Goal: Information Seeking & Learning: Check status

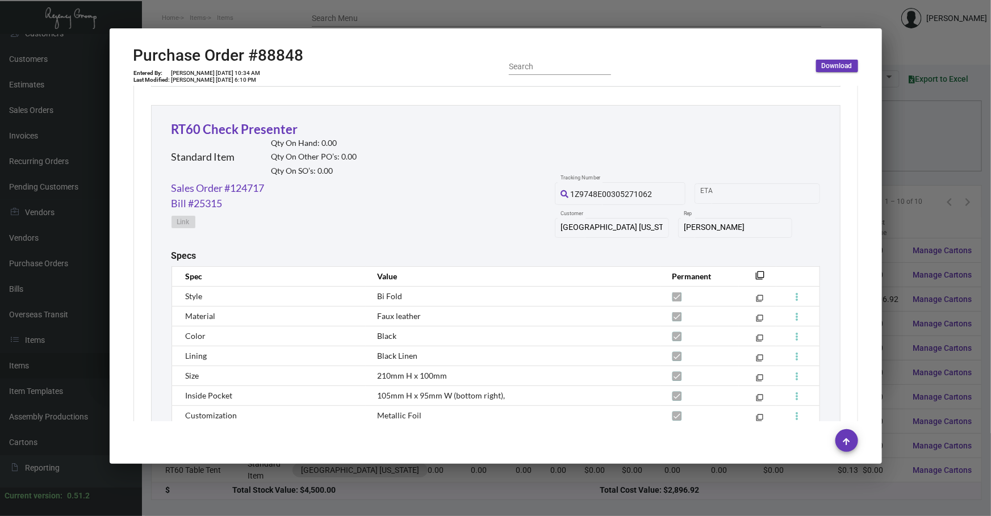
scroll to position [2237, 0]
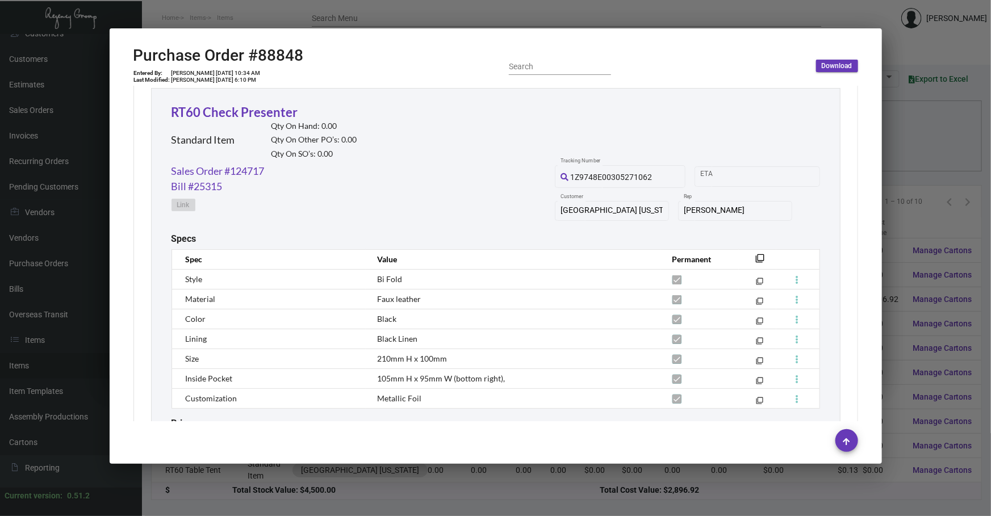
click at [477, 485] on div at bounding box center [495, 258] width 991 height 516
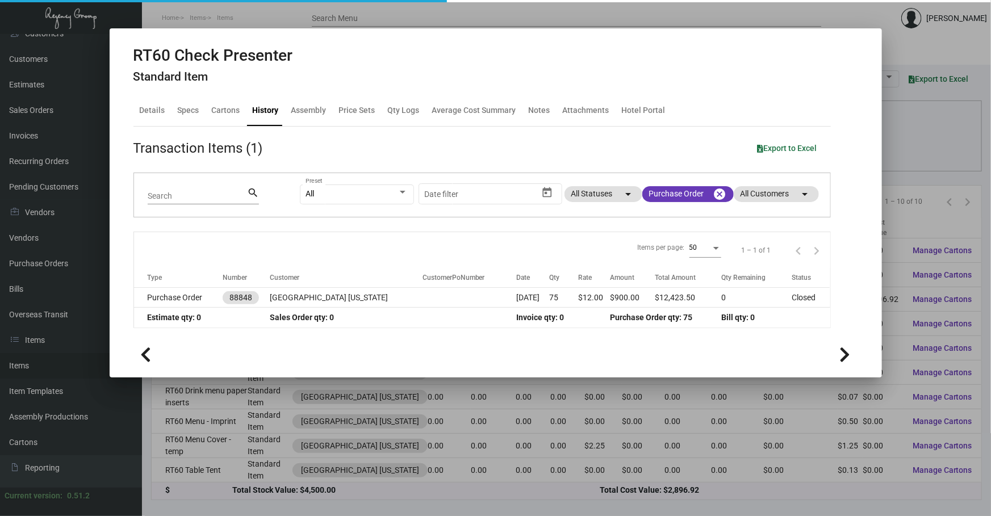
click at [477, 485] on div at bounding box center [495, 258] width 991 height 516
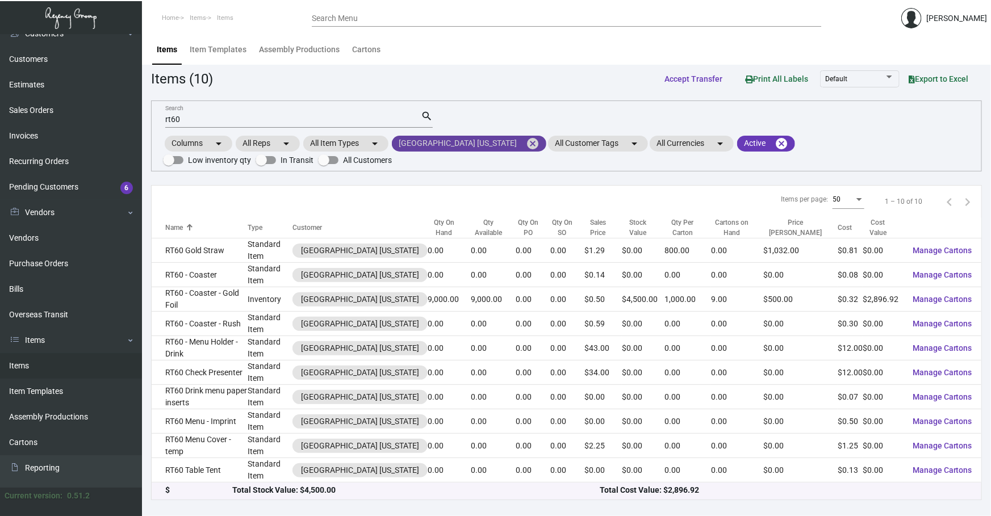
click at [526, 145] on mat-icon "cancel" at bounding box center [533, 144] width 14 height 14
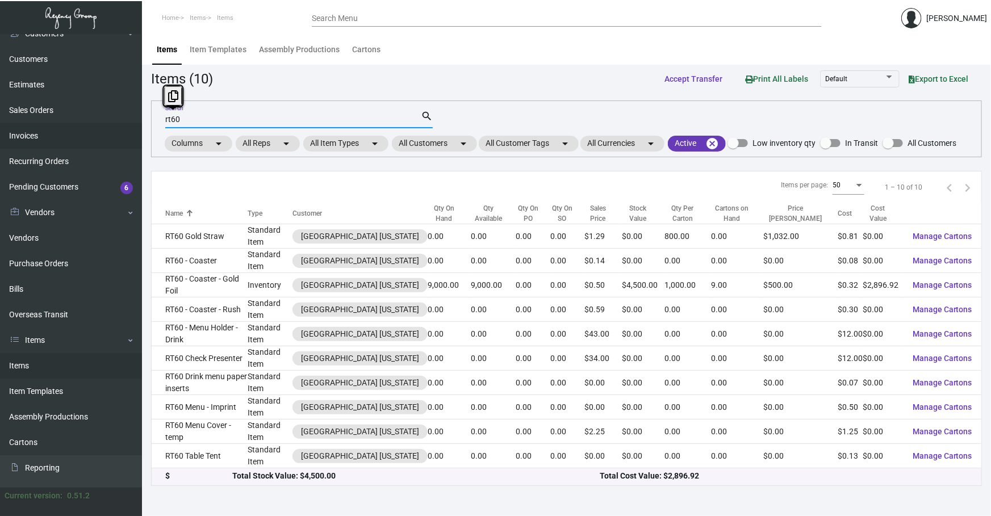
drag, startPoint x: 277, startPoint y: 118, endPoint x: 0, endPoint y: 140, distance: 278.1
click at [0, 118] on div "Dashboard Dashboard Tasks Customers Customers Estimates Sales Orders Invoices R…" at bounding box center [495, 275] width 991 height 482
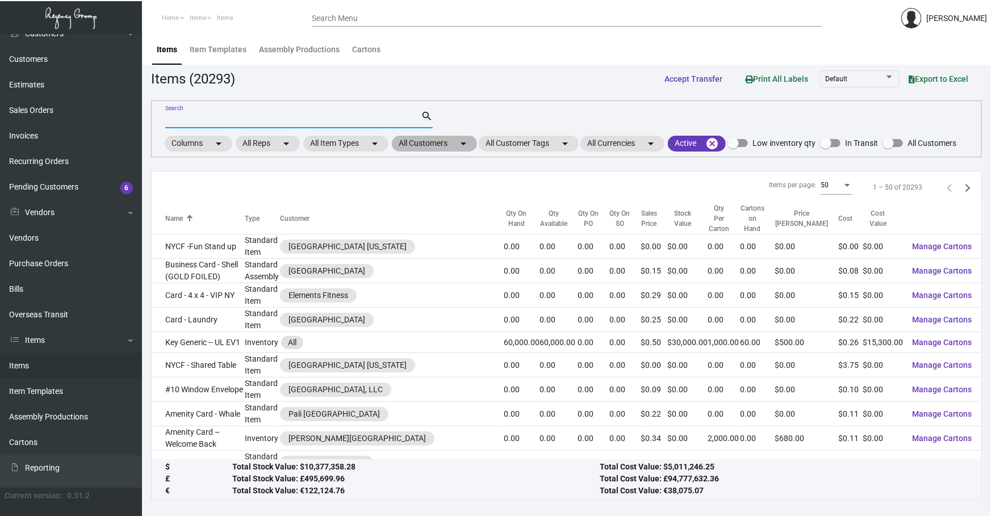
click at [460, 144] on mat-icon "arrow_drop_down" at bounding box center [464, 144] width 14 height 14
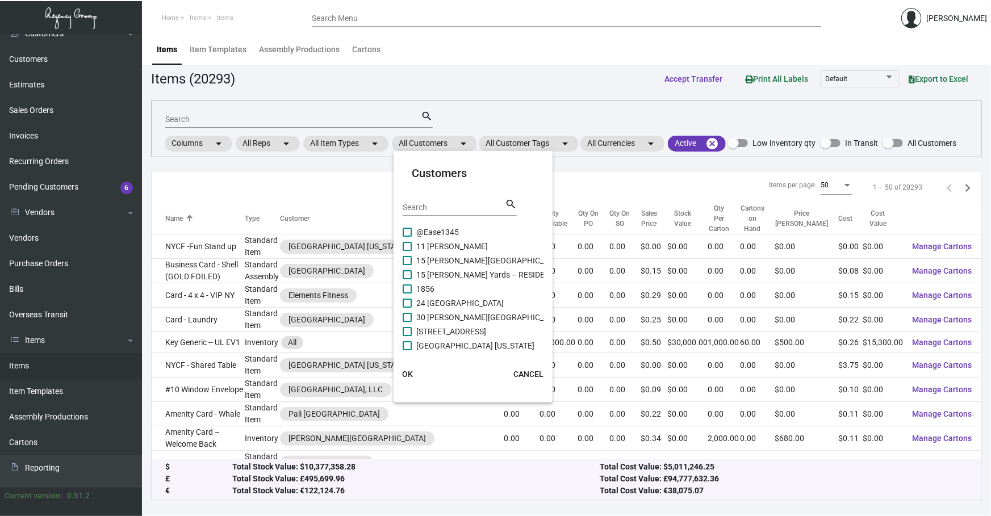
click at [450, 203] on input "Search" at bounding box center [454, 207] width 102 height 9
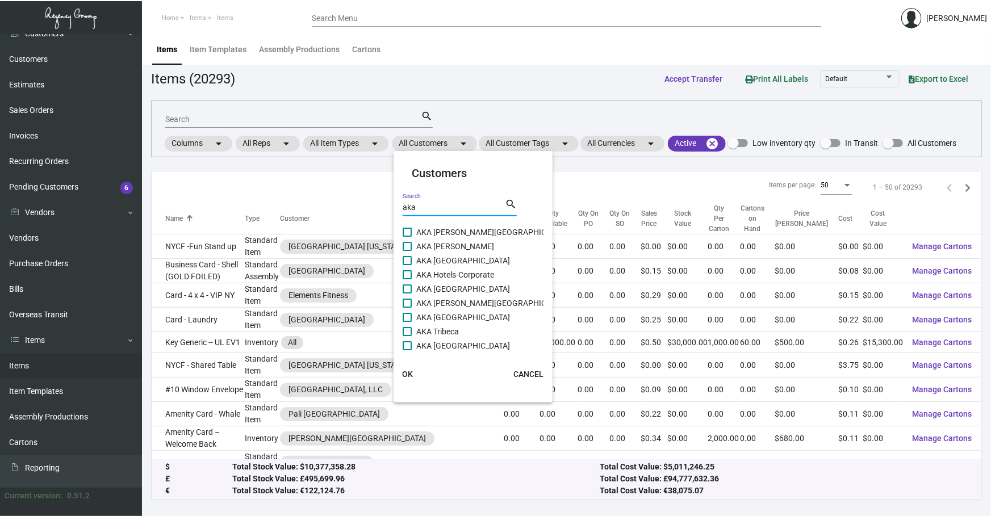
type input "aka"
click at [453, 290] on span "AKA [GEOGRAPHIC_DATA]" at bounding box center [463, 289] width 94 height 14
click at [407, 294] on input "AKA [GEOGRAPHIC_DATA]" at bounding box center [407, 294] width 1 height 1
checkbox input "true"
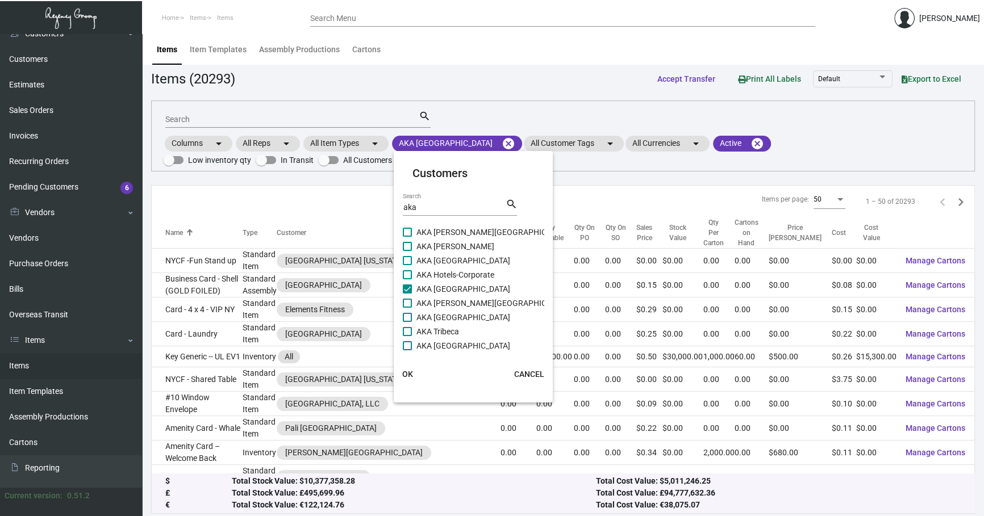
click at [531, 499] on div at bounding box center [492, 258] width 984 height 516
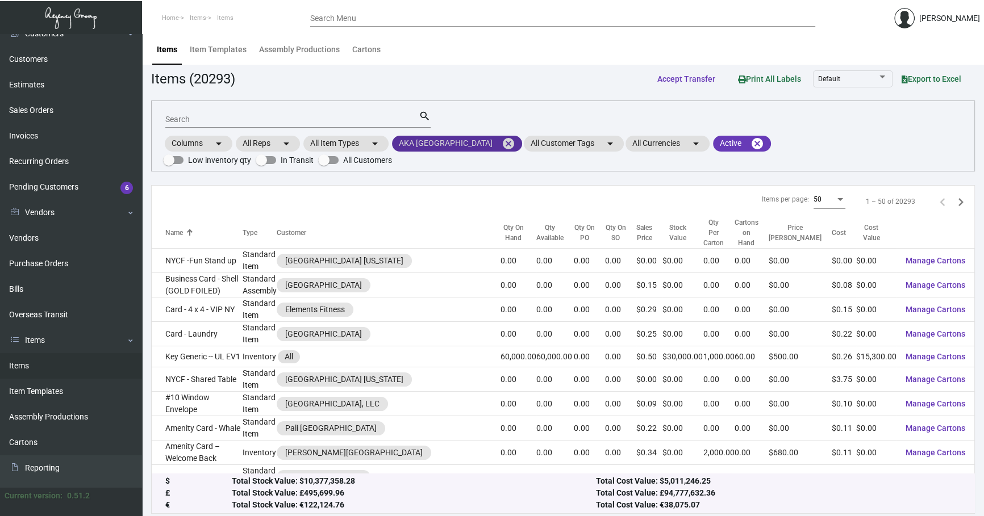
click at [456, 141] on mat-chip "AKA Palm Beach cancel" at bounding box center [457, 144] width 130 height 16
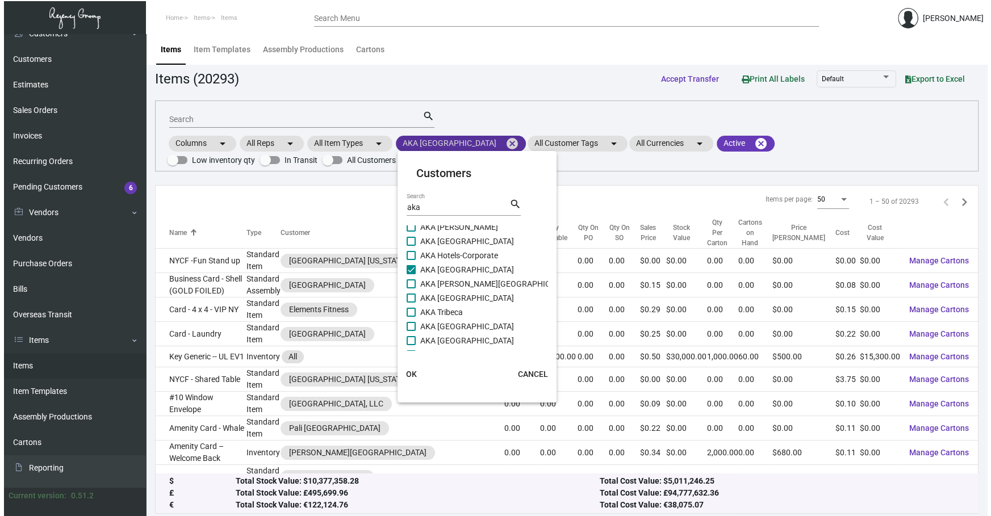
scroll to position [74, 0]
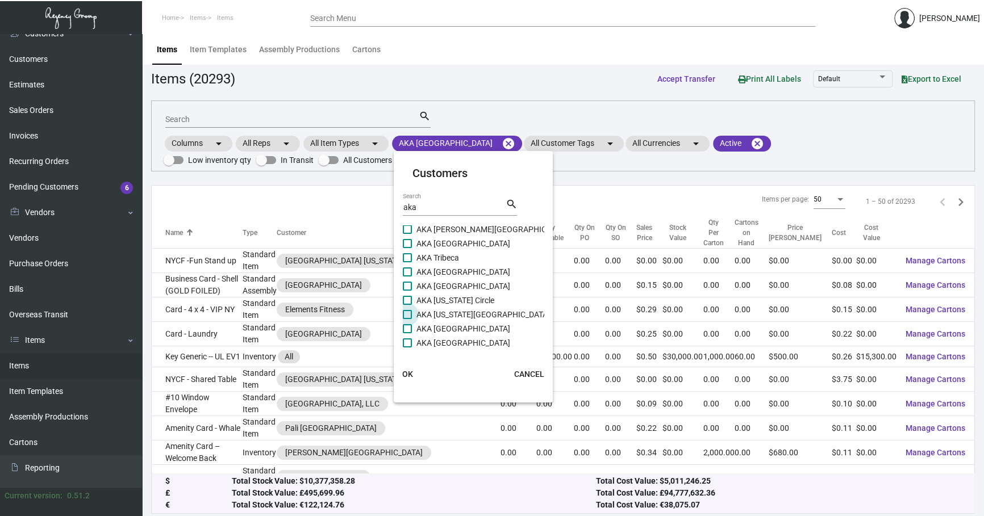
click at [454, 308] on span "AKA [US_STATE][GEOGRAPHIC_DATA]" at bounding box center [482, 315] width 133 height 14
click at [407, 319] on input "AKA [US_STATE][GEOGRAPHIC_DATA]" at bounding box center [407, 319] width 1 height 1
checkbox input "true"
click at [455, 297] on span "AKA [US_STATE] Circle" at bounding box center [455, 301] width 78 height 14
click at [407, 305] on input "AKA [US_STATE] Circle" at bounding box center [407, 305] width 1 height 1
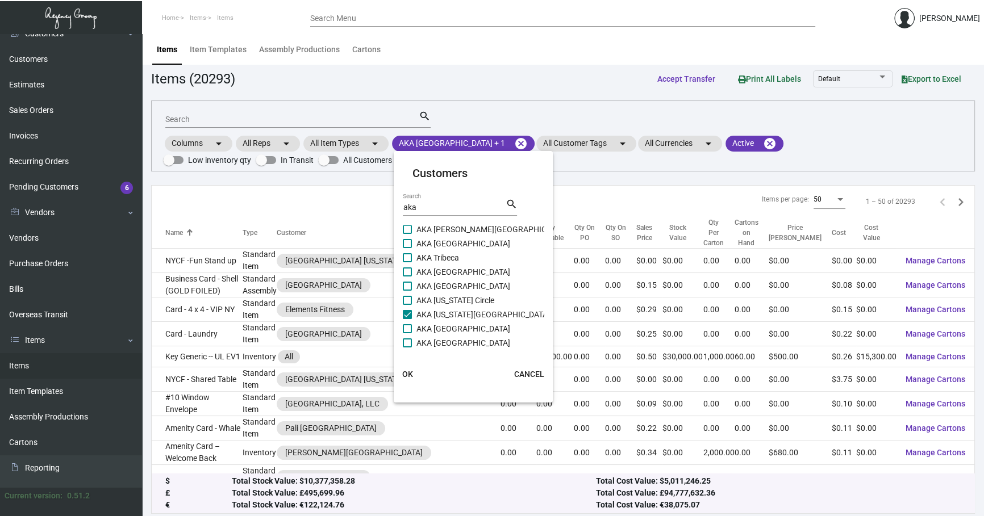
checkbox input "true"
click at [409, 373] on span "OK" at bounding box center [407, 374] width 11 height 9
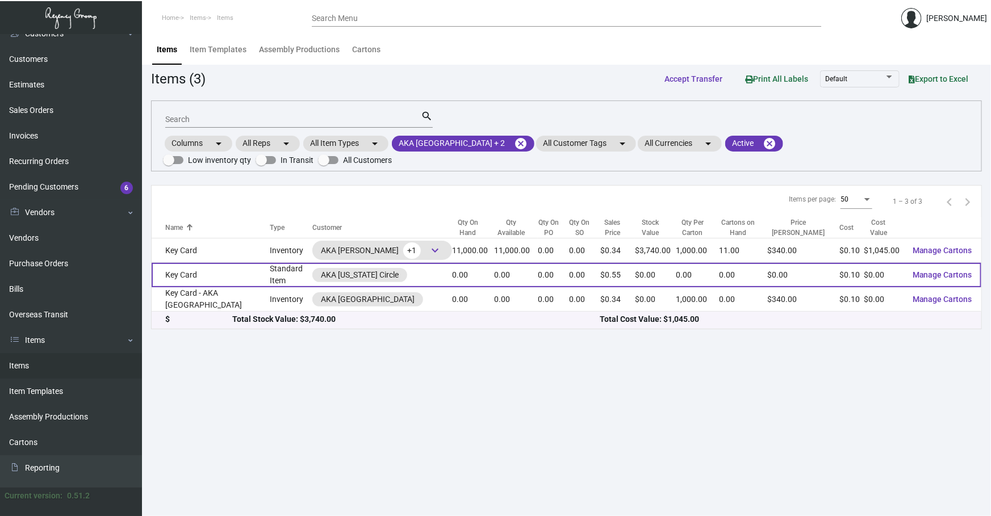
click at [270, 271] on td "Standard Item" at bounding box center [291, 275] width 42 height 24
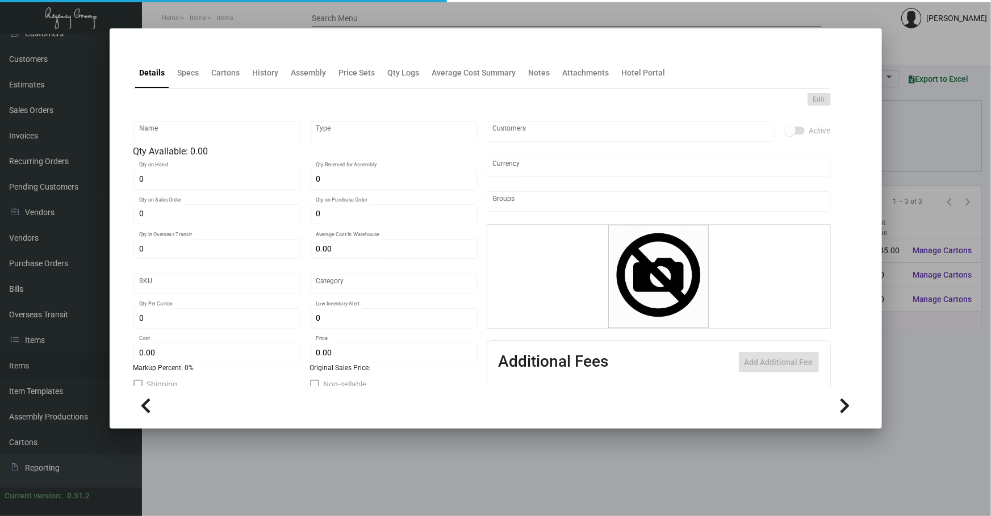
type input "Key Card"
type input "Standard Item"
type input "$ 0.00"
type input "Overseas"
type input "$ 0.095"
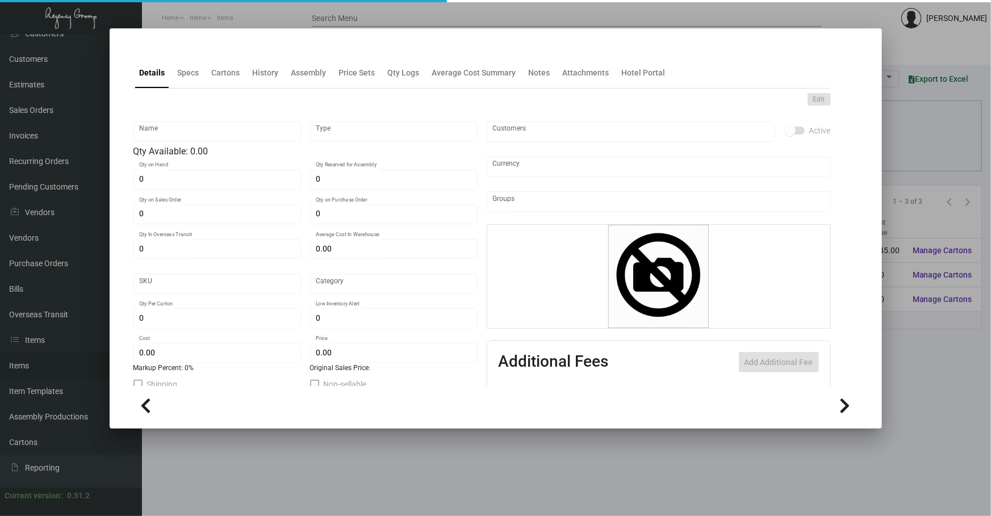
type input "$ 0.55"
checkbox input "true"
type input "United States Dollar $"
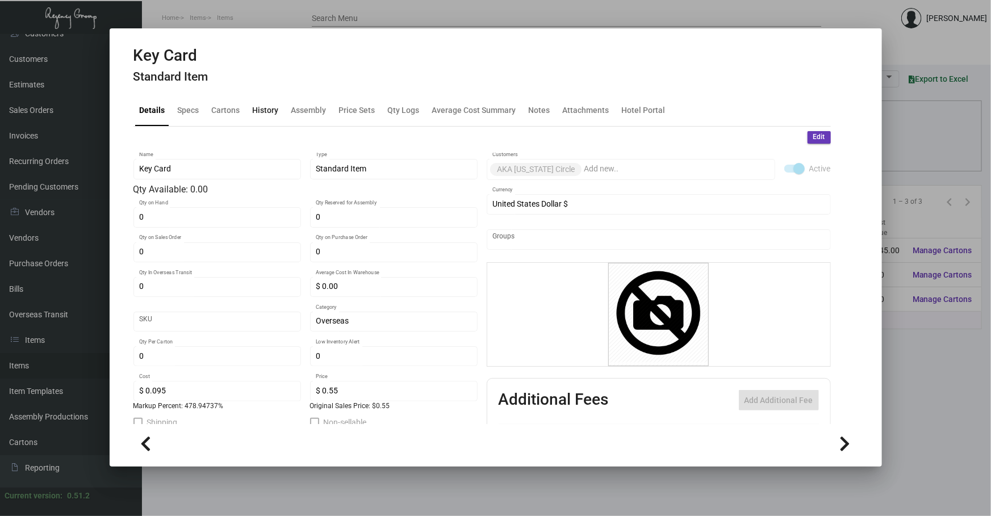
click at [253, 119] on div "History" at bounding box center [265, 110] width 35 height 27
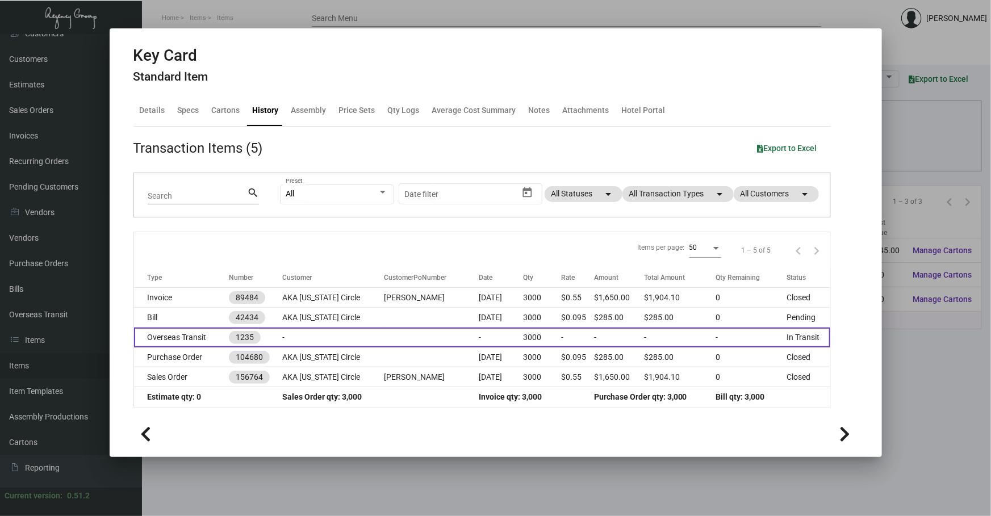
click at [320, 328] on td "-" at bounding box center [333, 338] width 102 height 20
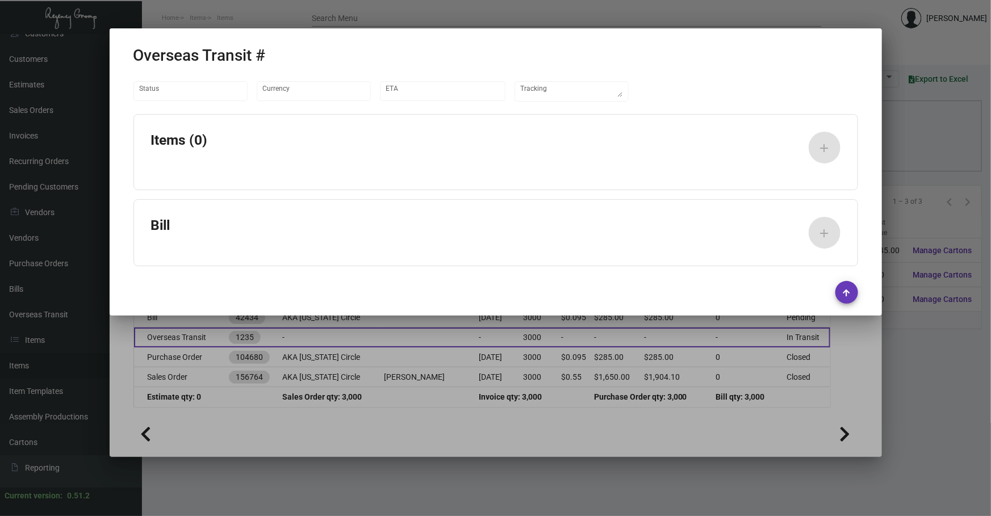
type input "United States Dollar $"
type input "[DATE]"
type textarea "DHL #2455019055"
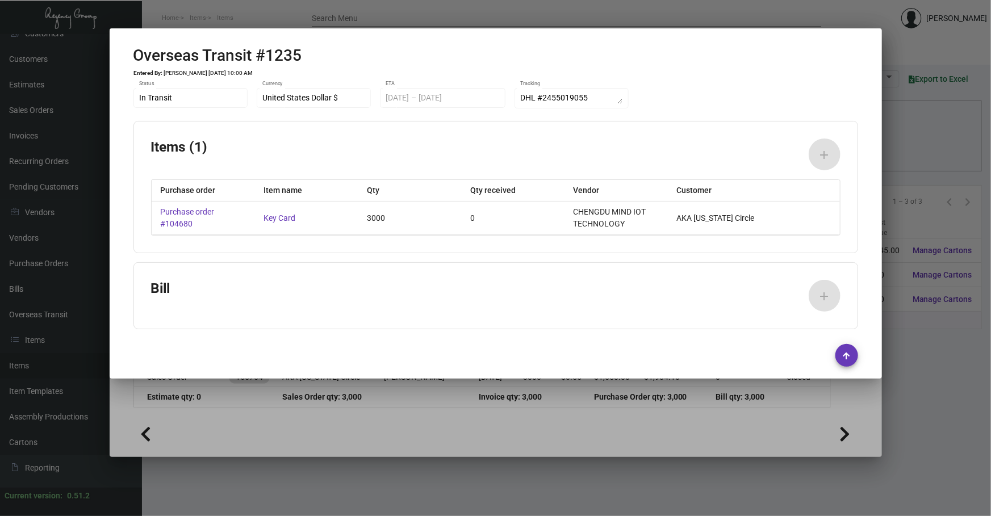
drag, startPoint x: 807, startPoint y: 138, endPoint x: 738, endPoint y: 156, distance: 70.4
drag, startPoint x: 738, startPoint y: 156, endPoint x: 483, endPoint y: 246, distance: 270.6
click at [483, 246] on div "Items (1) add Purchase order Item name Qty Qty received Vendor Customer Purchas…" at bounding box center [495, 187] width 725 height 132
drag, startPoint x: 962, startPoint y: 83, endPoint x: 878, endPoint y: 97, distance: 84.6
click at [878, 97] on div "Key Card Standard Item Details Specs Cartons History Assembly Price Sets Qty Lo…" at bounding box center [495, 258] width 991 height 516
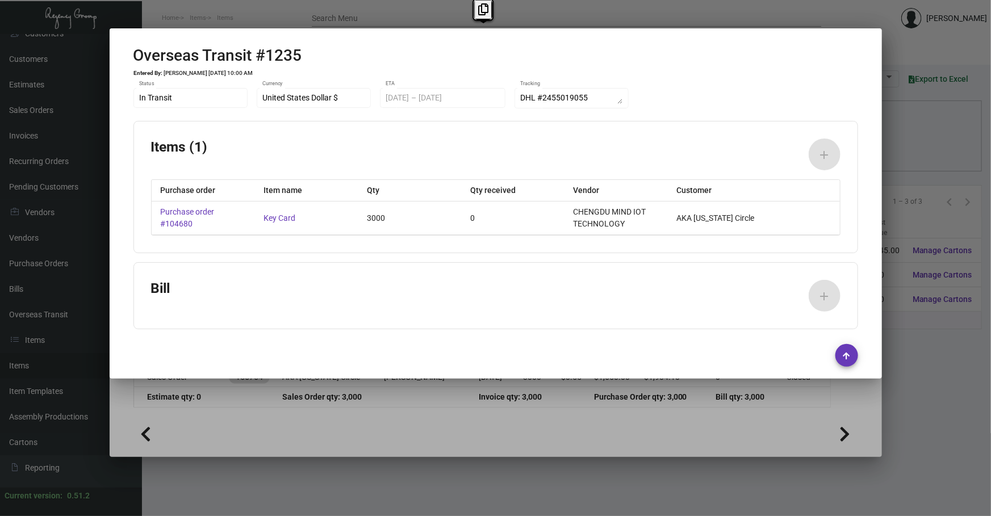
click at [614, 161] on div "Items (1) add" at bounding box center [496, 155] width 690 height 32
